Goal: Task Accomplishment & Management: Manage account settings

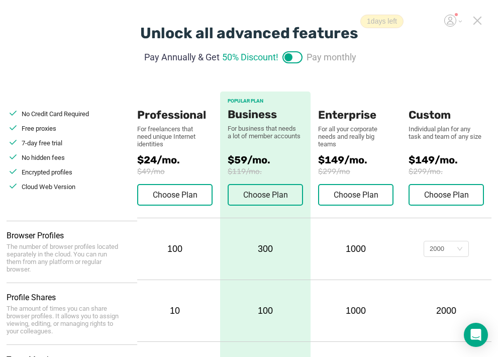
click at [474, 21] on icon at bounding box center [477, 20] width 9 height 9
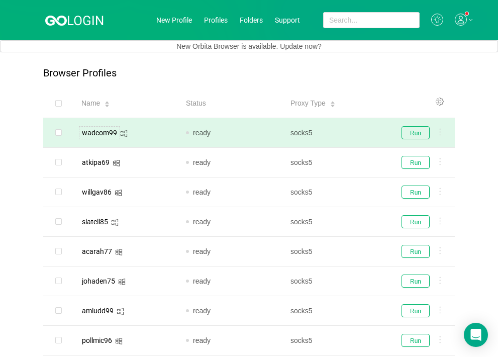
click at [93, 135] on div "wadcom99" at bounding box center [99, 132] width 41 height 13
click at [177, 19] on link "New Profile" at bounding box center [174, 20] width 36 height 8
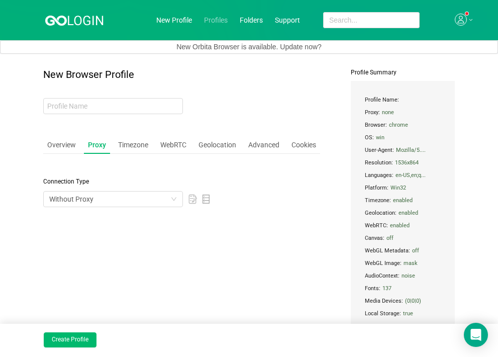
click at [206, 18] on link "Profiles" at bounding box center [216, 20] width 24 height 8
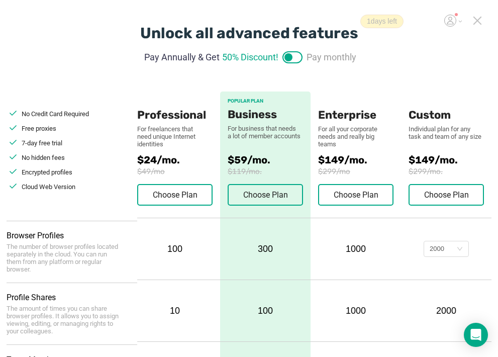
click at [475, 25] on icon at bounding box center [477, 20] width 9 height 9
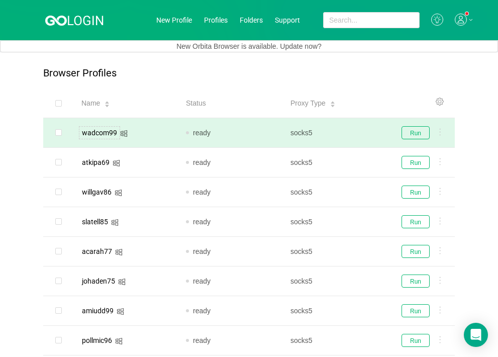
click at [108, 134] on div "wadcom99" at bounding box center [99, 132] width 41 height 13
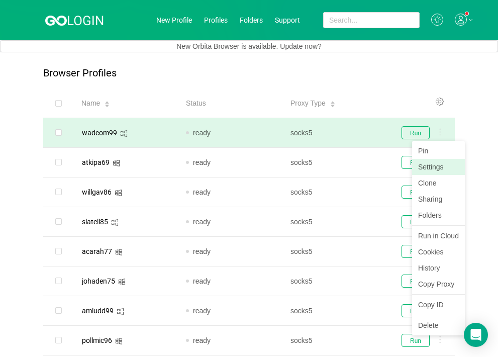
click at [436, 167] on link "Settings" at bounding box center [438, 167] width 53 height 16
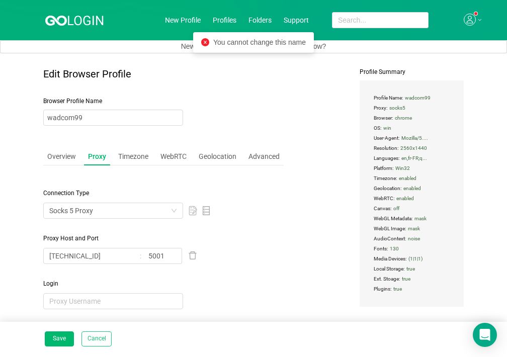
type input "wadcom99"
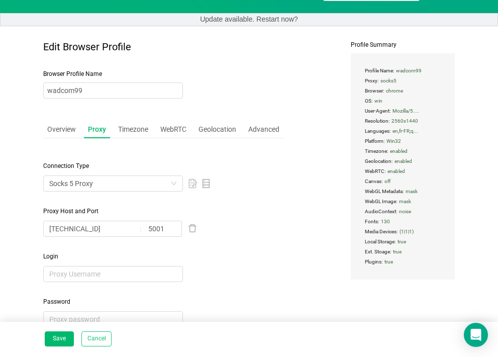
scroll to position [63, 0]
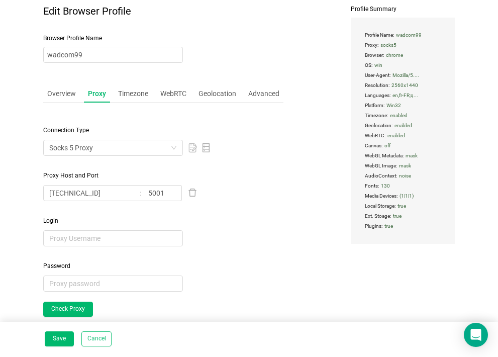
drag, startPoint x: 100, startPoint y: 3, endPoint x: 316, endPoint y: 92, distance: 234.4
click at [316, 92] on div "Edit Browser Profile Browser Profile Name wadcom99 Overview Proxy Timezone WebR…" at bounding box center [249, 181] width 412 height 351
click at [57, 92] on div "Overview" at bounding box center [61, 93] width 37 height 19
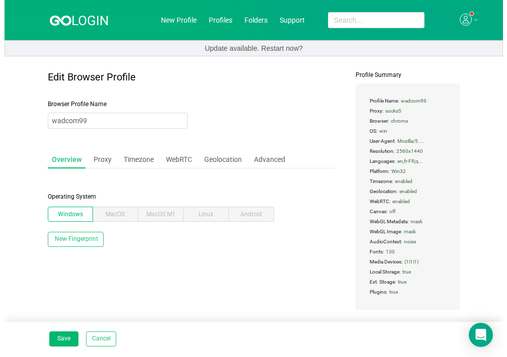
scroll to position [0, 0]
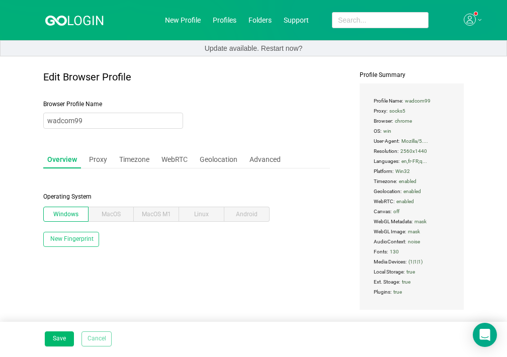
click at [89, 335] on button "Cancel" at bounding box center [96, 338] width 30 height 15
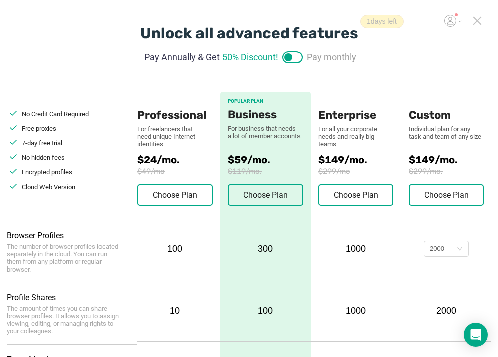
click at [454, 23] on icon at bounding box center [450, 21] width 12 height 12
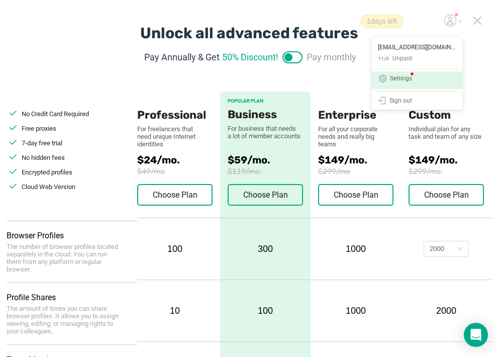
click at [402, 81] on div "Settings" at bounding box center [401, 79] width 22 height 8
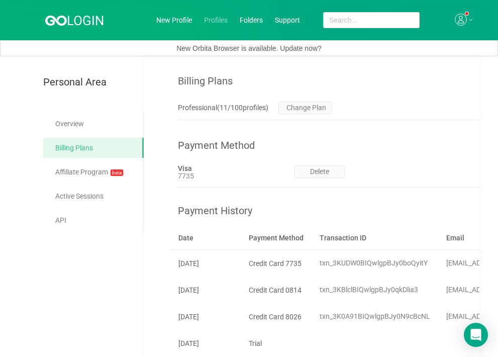
click at [210, 19] on link "Profiles" at bounding box center [216, 20] width 24 height 8
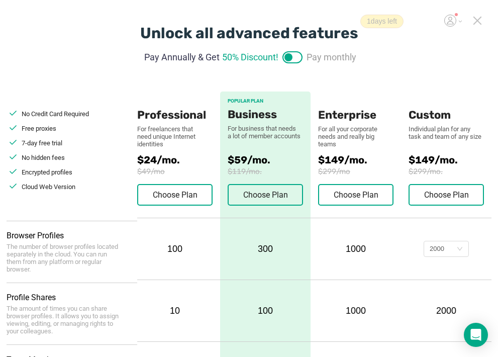
click at [481, 20] on icon at bounding box center [477, 20] width 9 height 9
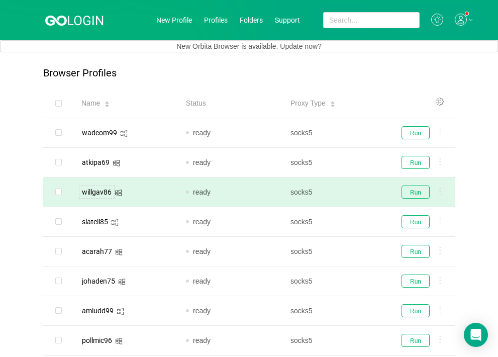
click at [99, 190] on div "willgav86" at bounding box center [97, 191] width 36 height 13
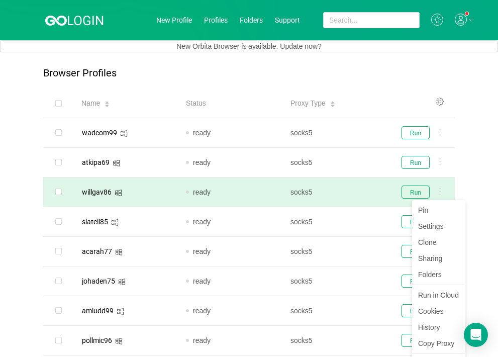
click at [438, 190] on div at bounding box center [438, 192] width 11 height 11
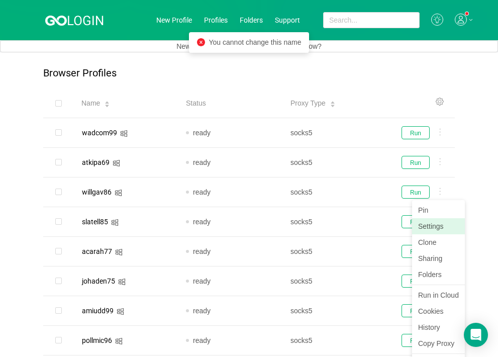
click at [427, 234] on link "Settings" at bounding box center [438, 226] width 53 height 16
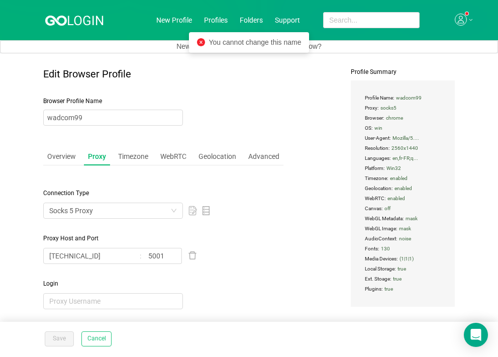
type input "willgav86"
type input "5000"
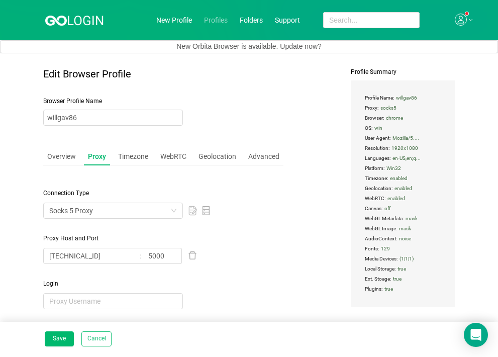
click at [212, 19] on link "Profiles" at bounding box center [216, 20] width 24 height 8
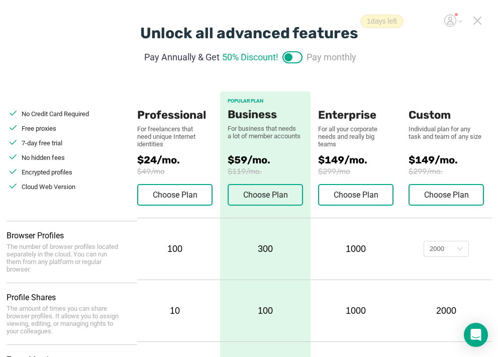
click at [474, 17] on icon at bounding box center [477, 20] width 7 height 7
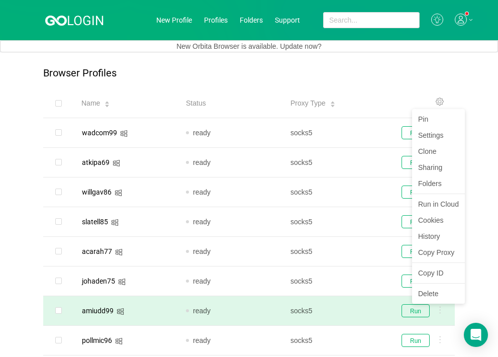
click at [438, 312] on div at bounding box center [438, 311] width 11 height 11
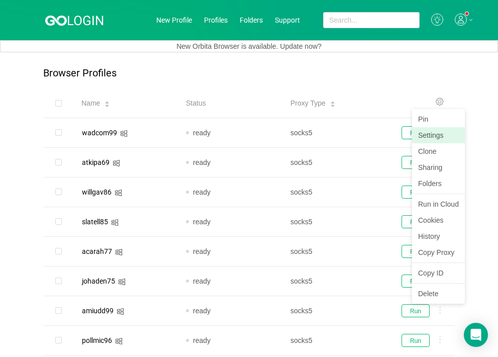
click at [427, 135] on link "Settings" at bounding box center [438, 135] width 53 height 16
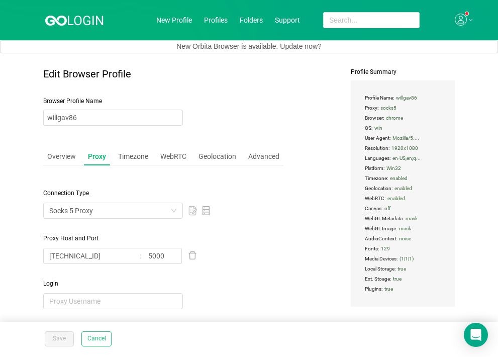
type input "amiudd99"
type input "5001"
click at [117, 155] on div "Timezone" at bounding box center [133, 156] width 38 height 19
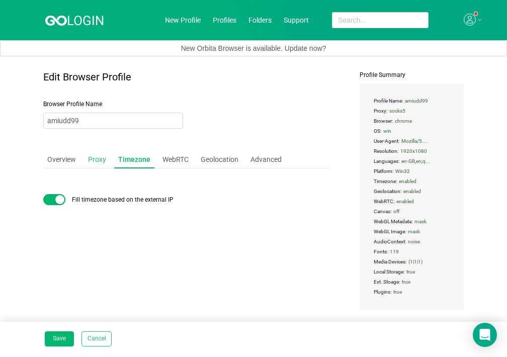
click at [96, 155] on div "Proxy" at bounding box center [97, 159] width 26 height 19
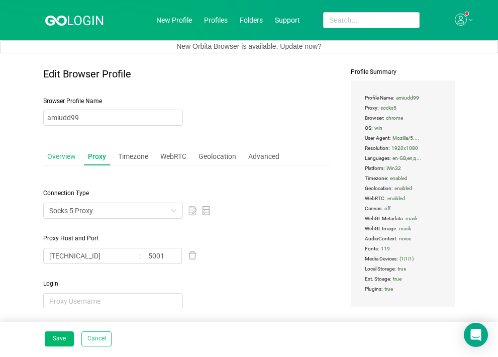
click at [64, 153] on div "Overview" at bounding box center [61, 156] width 37 height 19
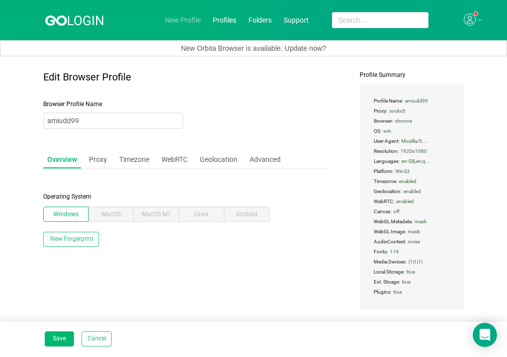
click at [190, 20] on link "New Profile" at bounding box center [183, 20] width 36 height 8
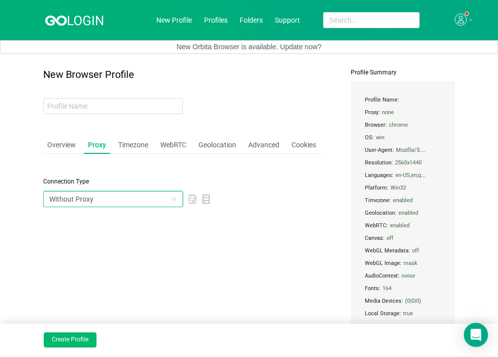
click at [122, 204] on div "Without Proxy" at bounding box center [109, 199] width 121 height 15
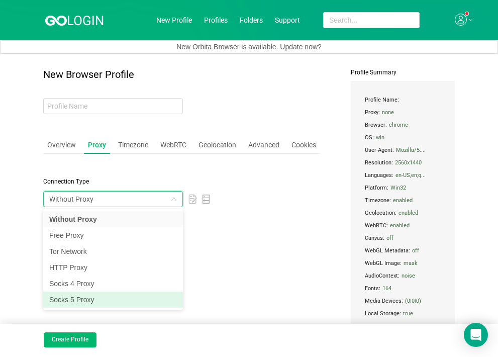
click at [80, 298] on li "Socks 5 Proxy" at bounding box center [113, 300] width 140 height 16
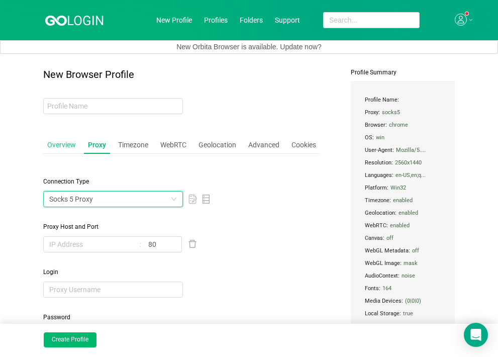
click at [56, 144] on div "Overview" at bounding box center [61, 145] width 37 height 19
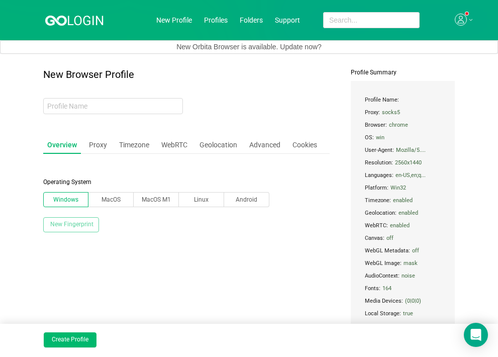
click at [83, 229] on button "New Fingerprint" at bounding box center [71, 224] width 56 height 15
click at [466, 23] on icon at bounding box center [461, 20] width 12 height 12
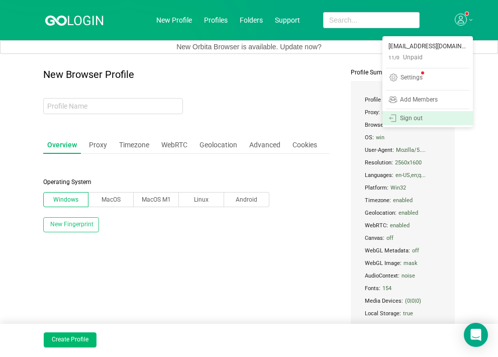
click at [413, 119] on div "Sign out" at bounding box center [411, 119] width 23 height 8
